Goal: Transaction & Acquisition: Purchase product/service

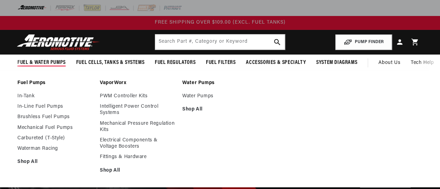
click at [48, 63] on span "Fuel & Water Pumps" at bounding box center [41, 62] width 48 height 7
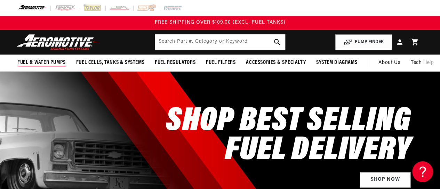
click at [47, 62] on span "Fuel & Water Pumps" at bounding box center [41, 62] width 48 height 7
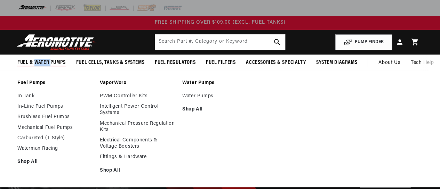
click at [47, 62] on span "Fuel & Water Pumps" at bounding box center [41, 62] width 48 height 7
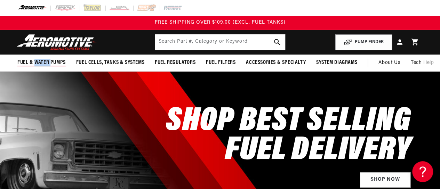
click at [47, 62] on span "Fuel & Water Pumps" at bounding box center [41, 62] width 48 height 7
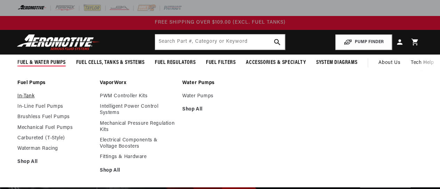
click at [33, 94] on link "In-Tank" at bounding box center [54, 96] width 75 height 6
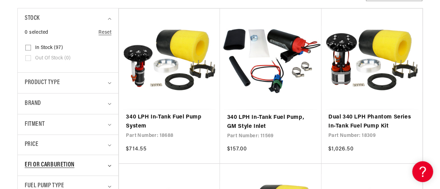
scroll to position [243, 0]
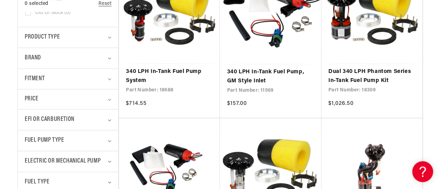
click at [109, 83] on summary "Fitment" at bounding box center [68, 79] width 87 height 21
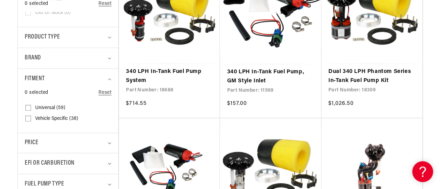
click at [28, 118] on input "Vehicle Specific (38) Vehicle Specific (38 products)" at bounding box center [28, 120] width 6 height 6
checkbox input "true"
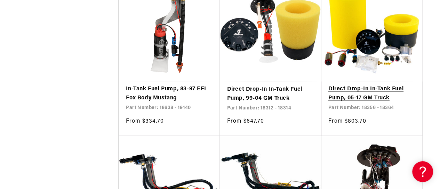
scroll to position [556, 0]
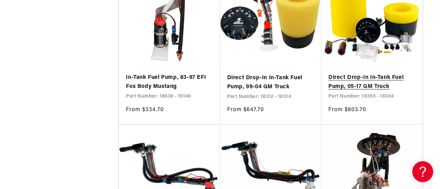
click at [365, 85] on link "Direct Drop-In In-Tank Fuel Pump, 05-17 GM Truck" at bounding box center [371, 82] width 87 height 18
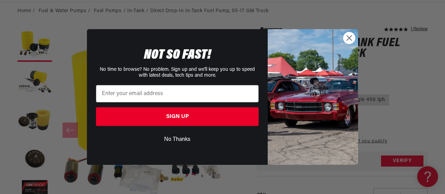
click at [180, 139] on button "No Thanks" at bounding box center [177, 139] width 163 height 13
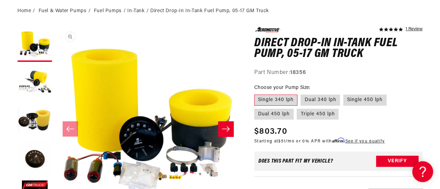
scroll to position [104, 0]
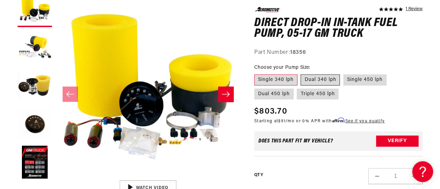
click at [314, 80] on label "Dual 340 lph" at bounding box center [319, 79] width 39 height 11
click at [301, 73] on input "Dual 340 lph" at bounding box center [301, 73] width 0 height 0
radio input "true"
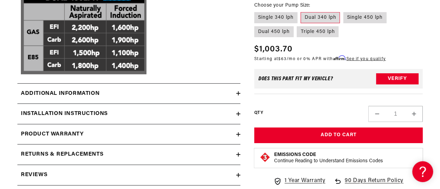
scroll to position [1160, 0]
